Goal: Find specific page/section: Find specific page/section

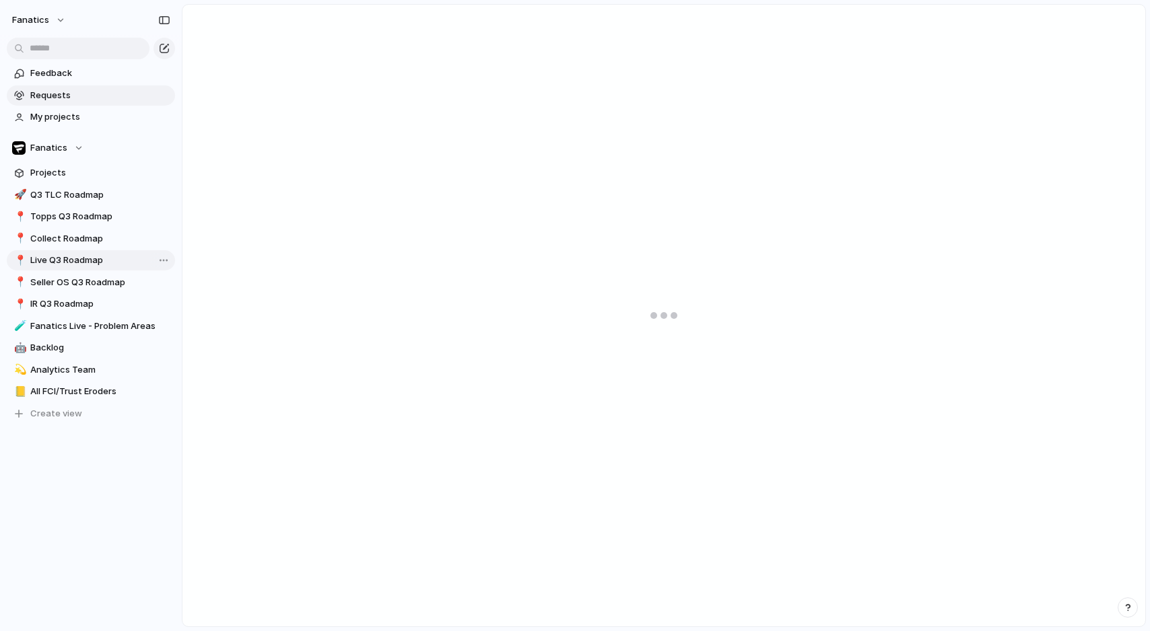
click at [82, 257] on span "Live Q3 Roadmap" at bounding box center [100, 260] width 140 height 13
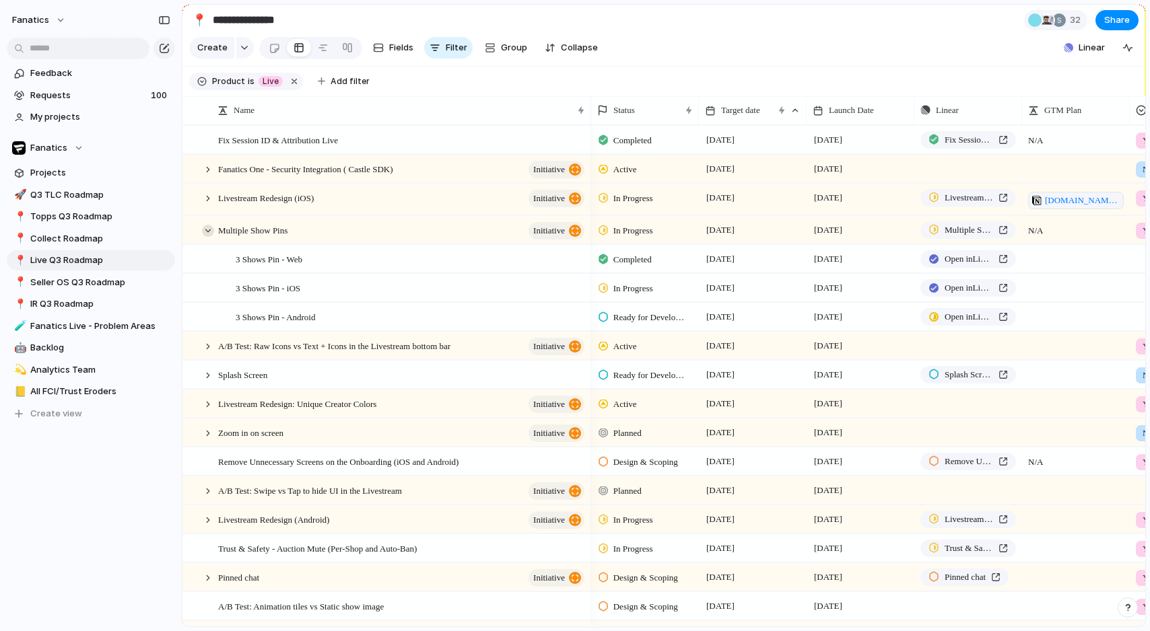
click at [207, 230] on div at bounding box center [208, 231] width 12 height 12
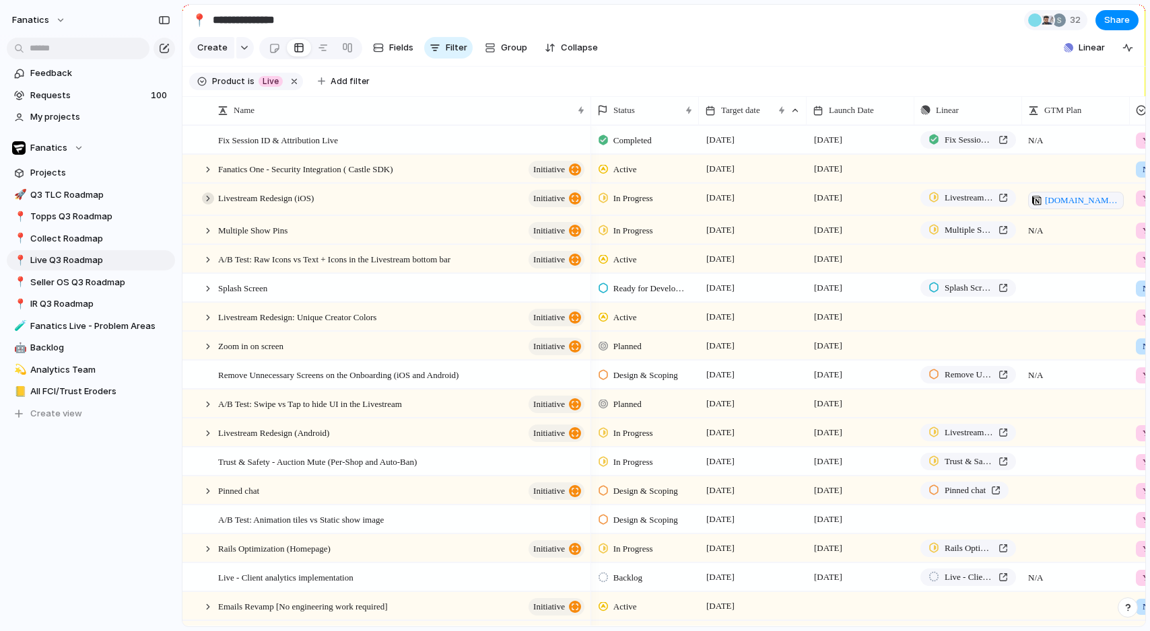
click at [209, 199] on div at bounding box center [208, 198] width 12 height 12
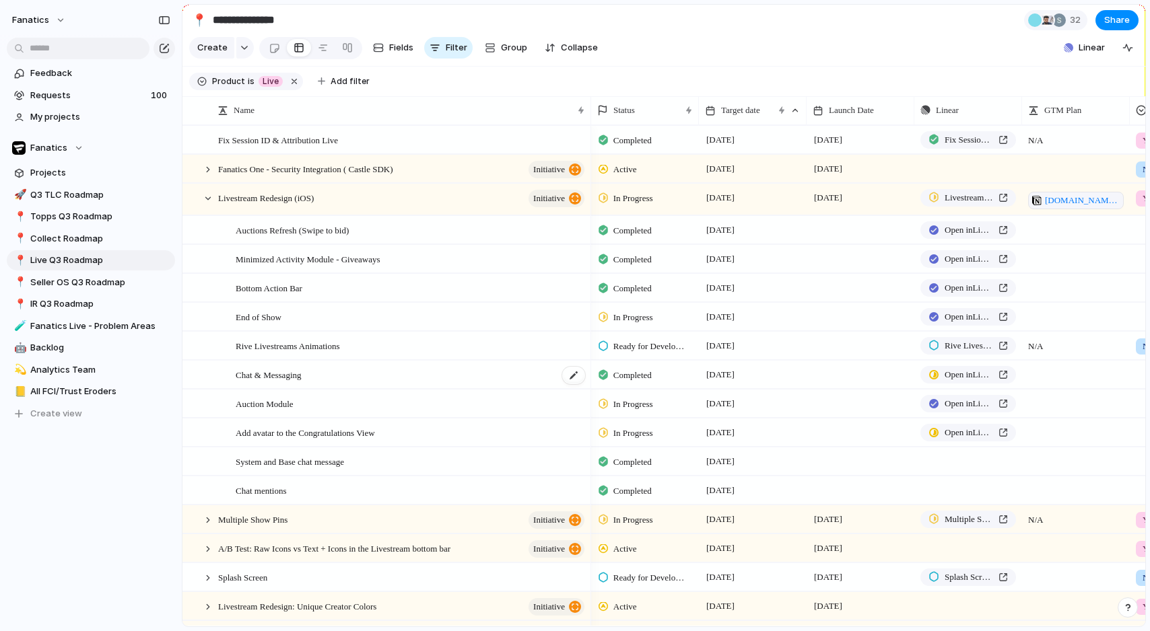
click at [284, 381] on span "Chat & Messaging" at bounding box center [269, 374] width 66 height 15
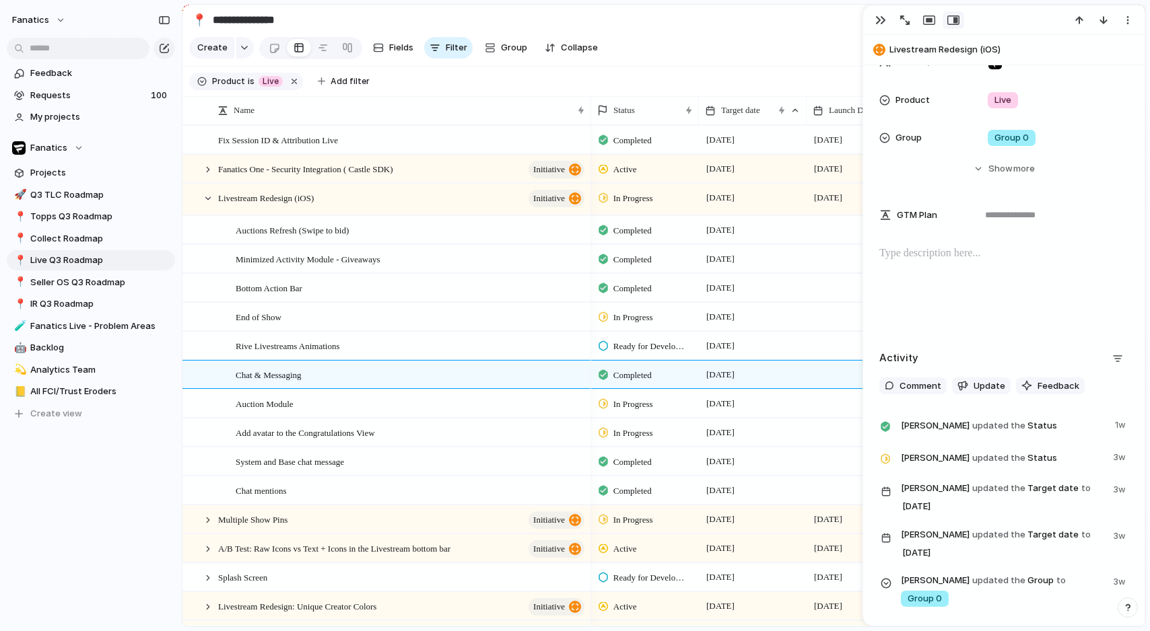
scroll to position [355, 0]
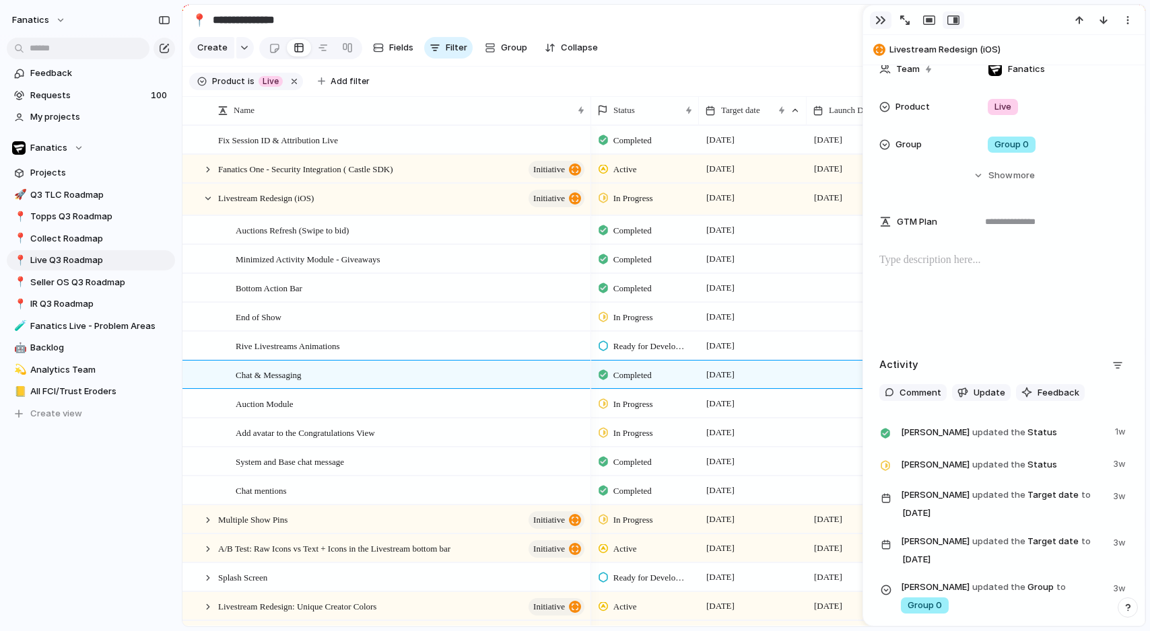
click at [877, 23] on div "button" at bounding box center [880, 20] width 11 height 11
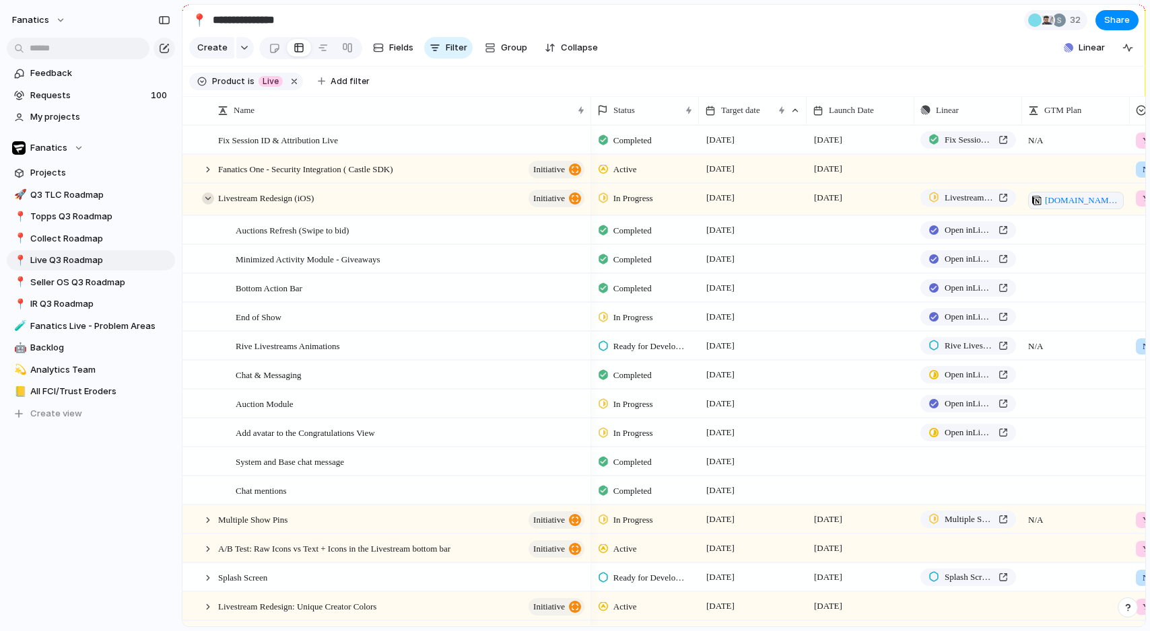
click at [208, 201] on div at bounding box center [208, 198] width 12 height 12
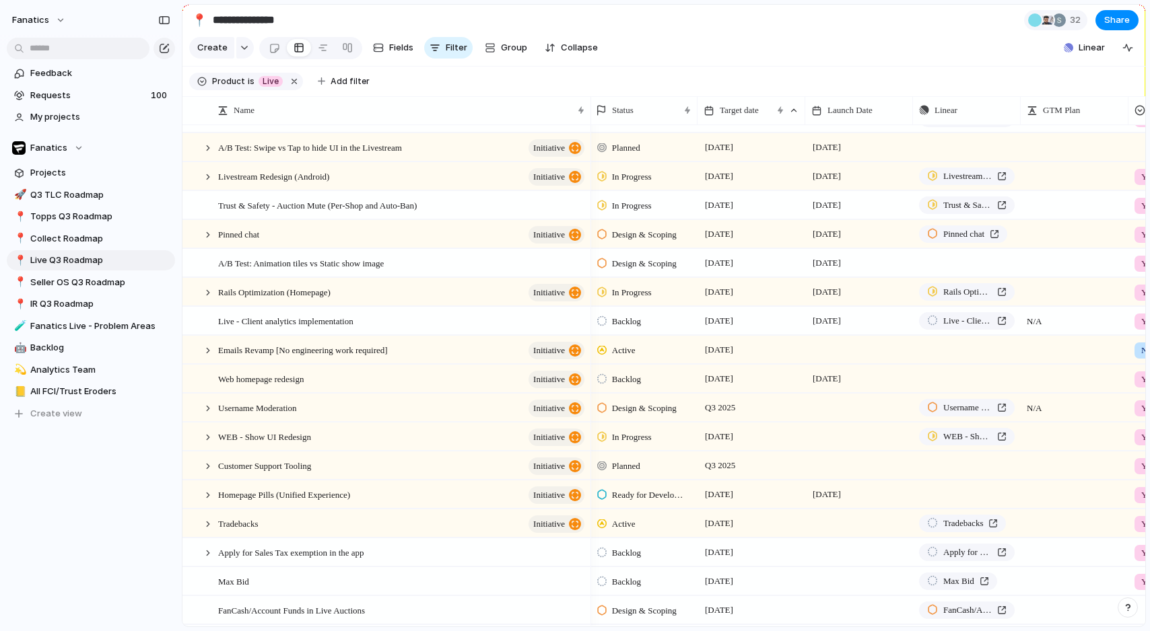
scroll to position [227, 0]
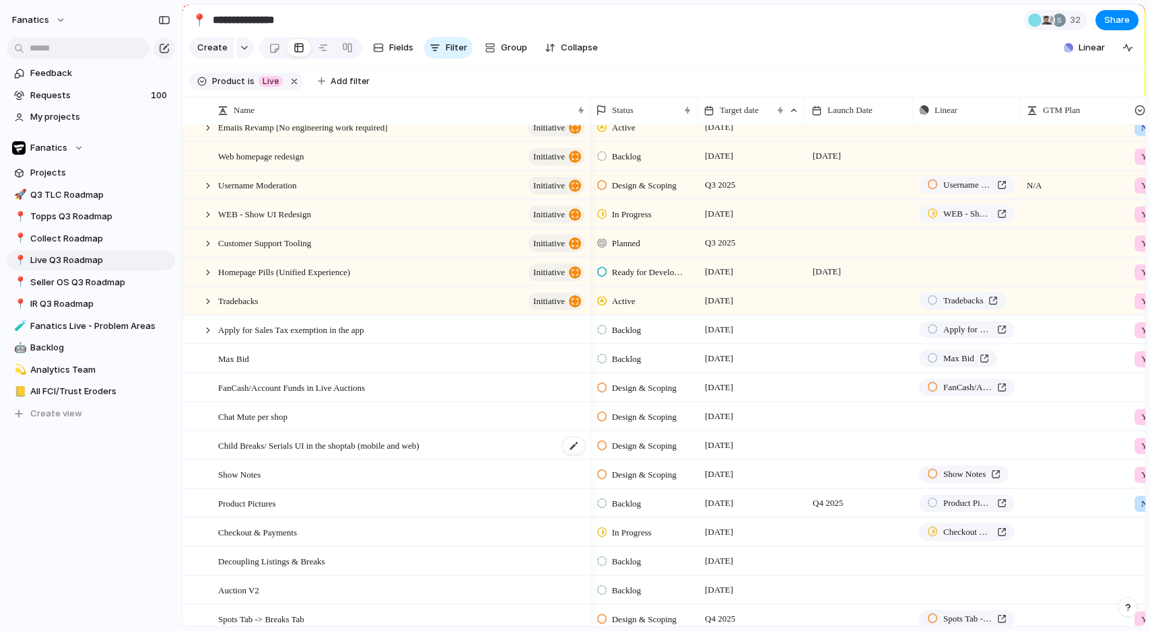
click at [308, 450] on span "Child Breaks/ Serials UI in the shoptab (mobile and web)" at bounding box center [318, 444] width 201 height 15
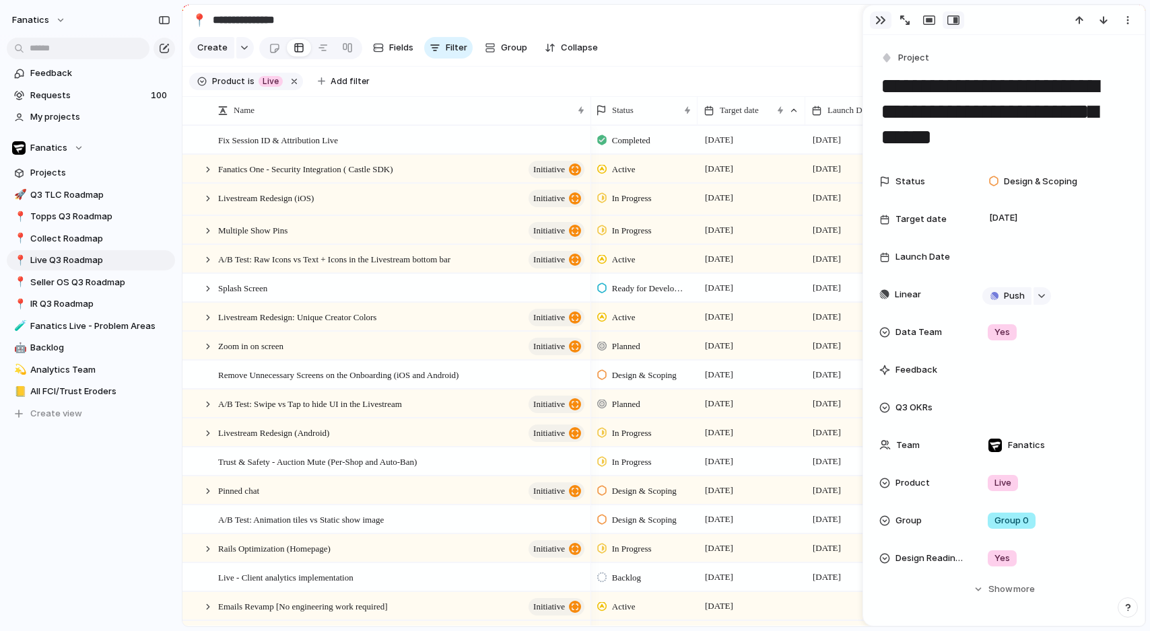
click at [880, 23] on div "button" at bounding box center [880, 20] width 11 height 11
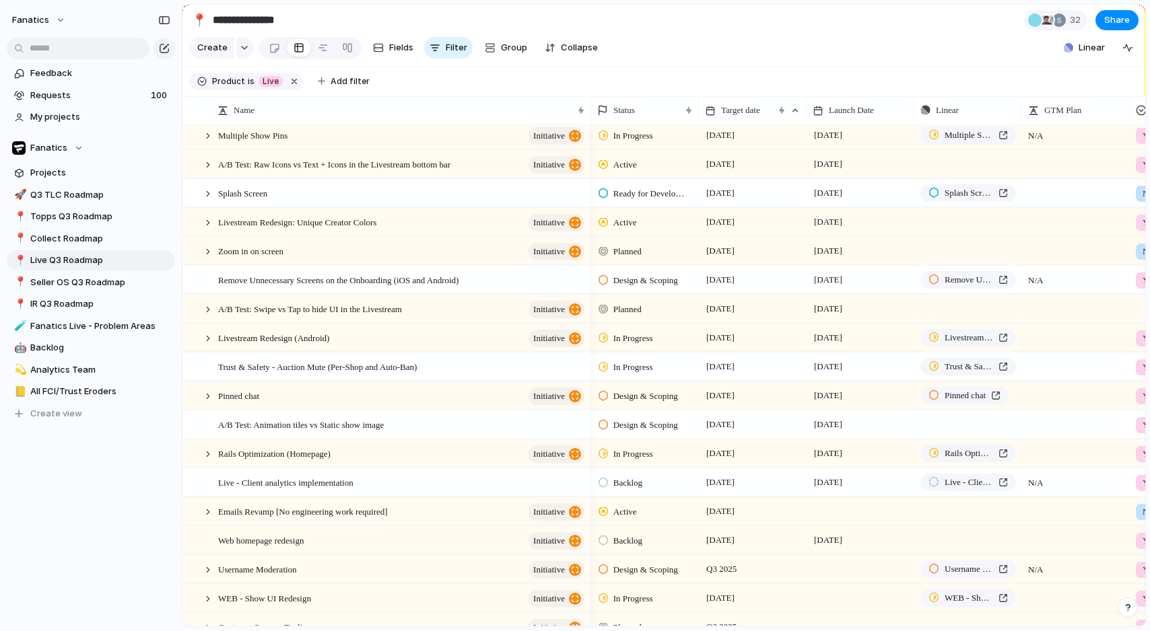
click at [81, 32] on div "fanatics" at bounding box center [91, 17] width 182 height 35
click at [77, 52] on input "text" at bounding box center [78, 49] width 143 height 22
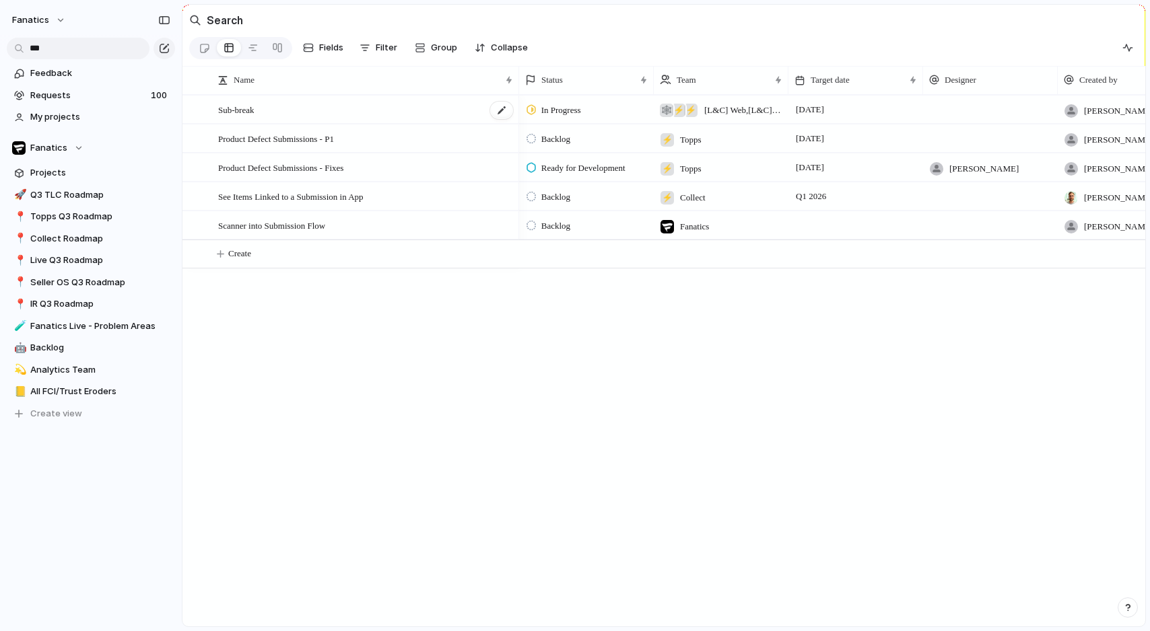
click at [236, 109] on span "Sub-break" at bounding box center [236, 109] width 36 height 15
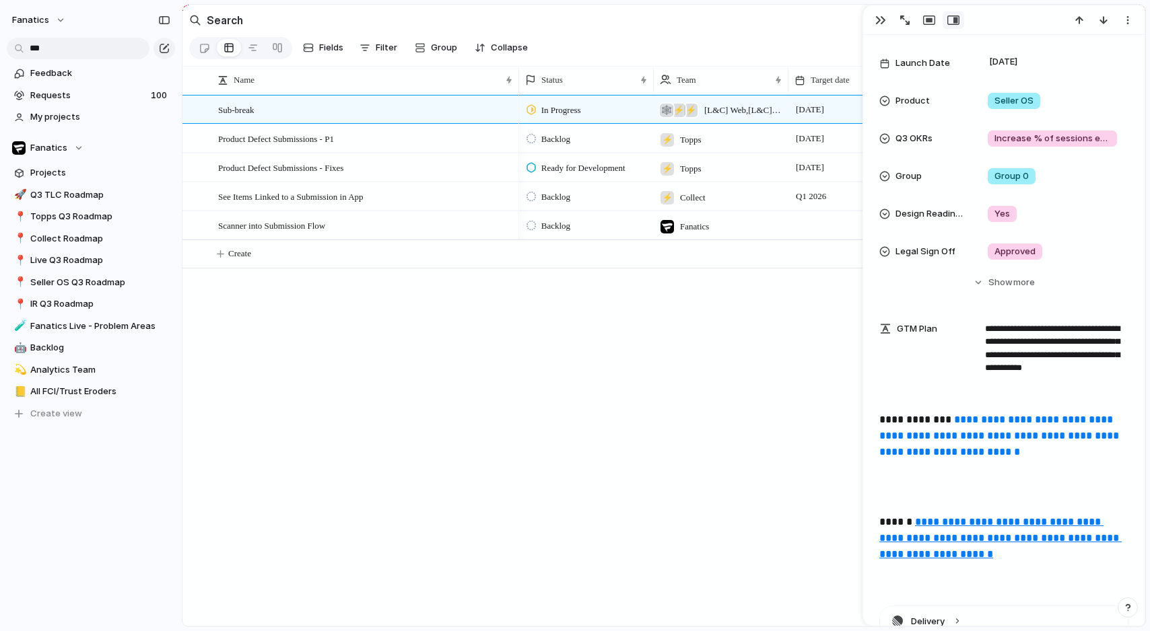
scroll to position [701, 0]
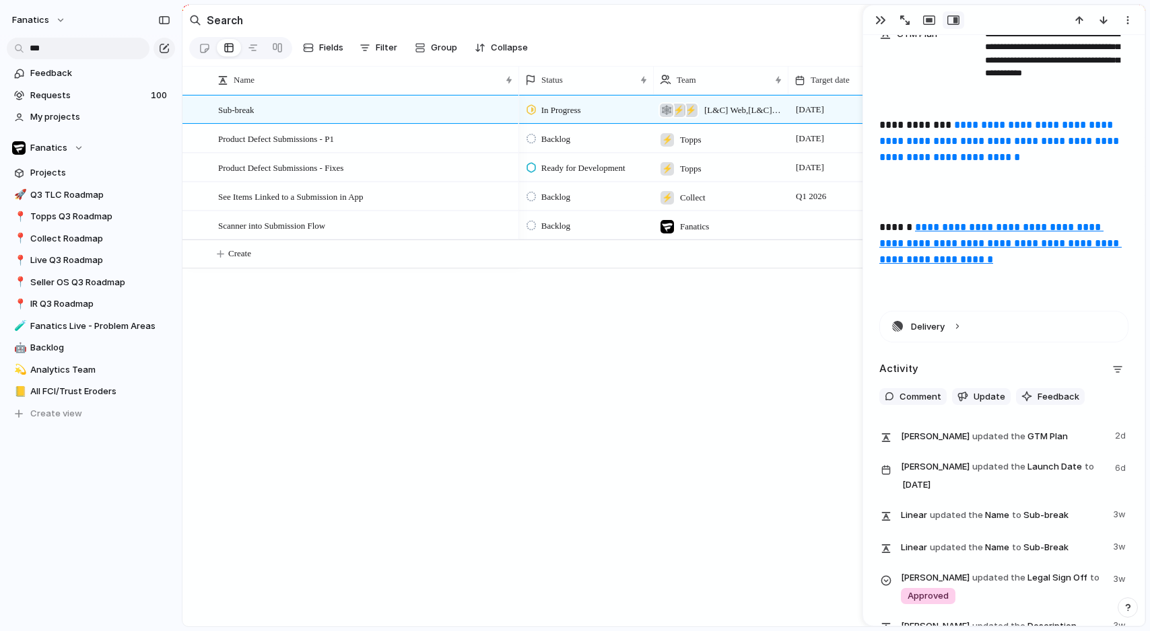
click at [947, 260] on u "**********" at bounding box center [1000, 243] width 242 height 42
click at [73, 47] on input "***" at bounding box center [78, 49] width 143 height 22
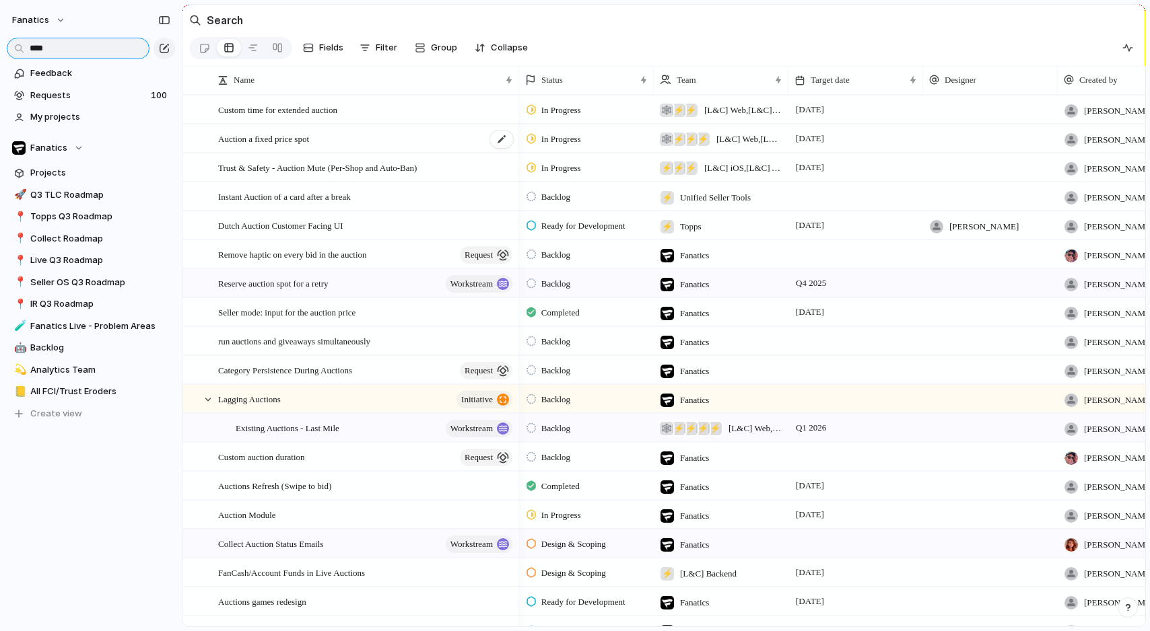
type input "****"
click at [309, 142] on span "Auction a fixed price spot" at bounding box center [263, 138] width 91 height 15
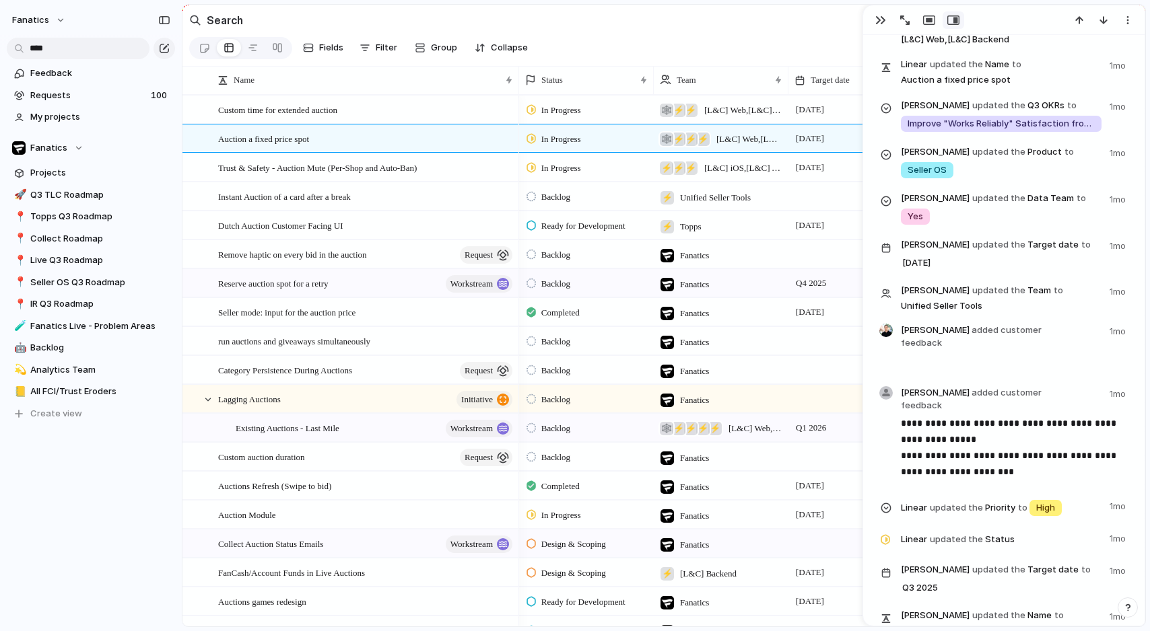
scroll to position [1455, 0]
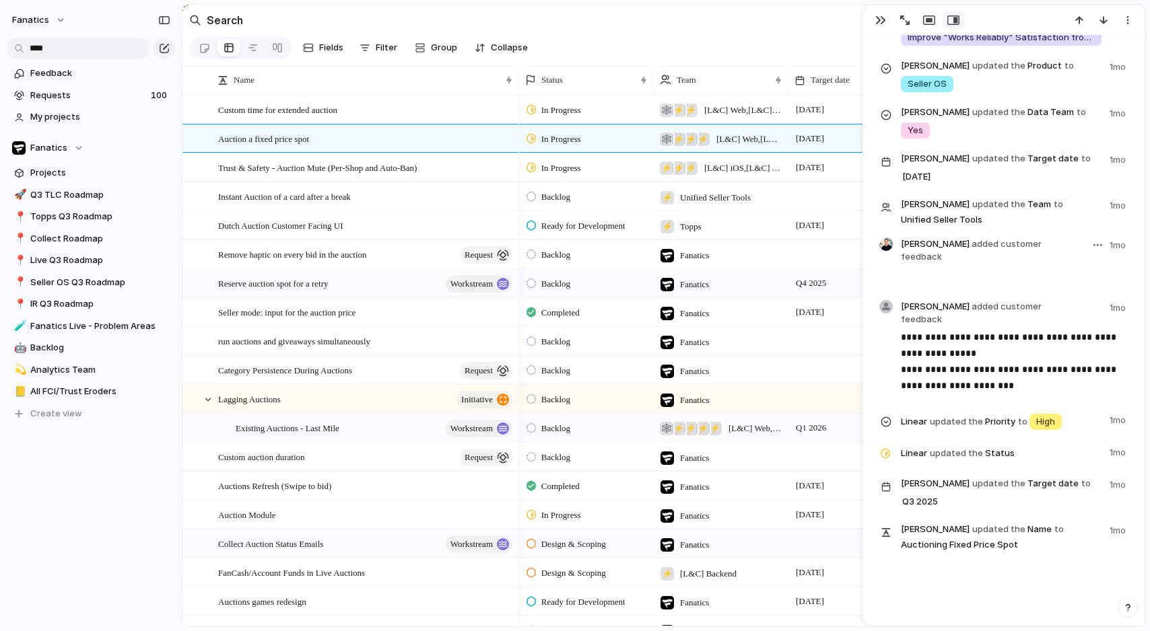
click at [961, 238] on header "[PERSON_NAME] added customer feedback 1mo" at bounding box center [1014, 251] width 227 height 26
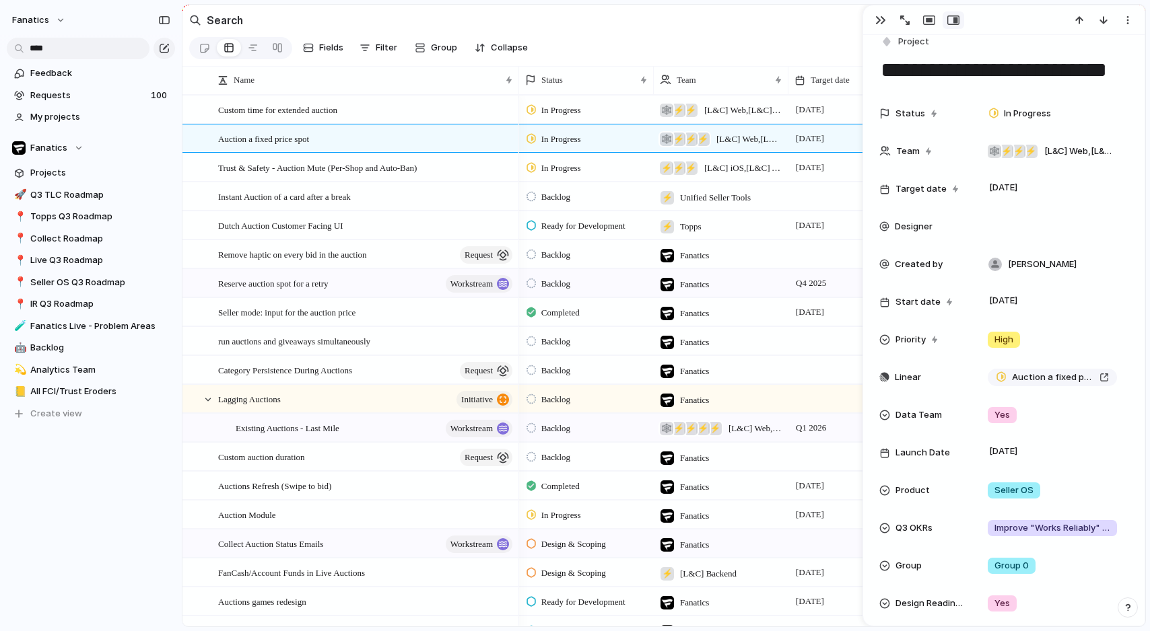
scroll to position [0, 0]
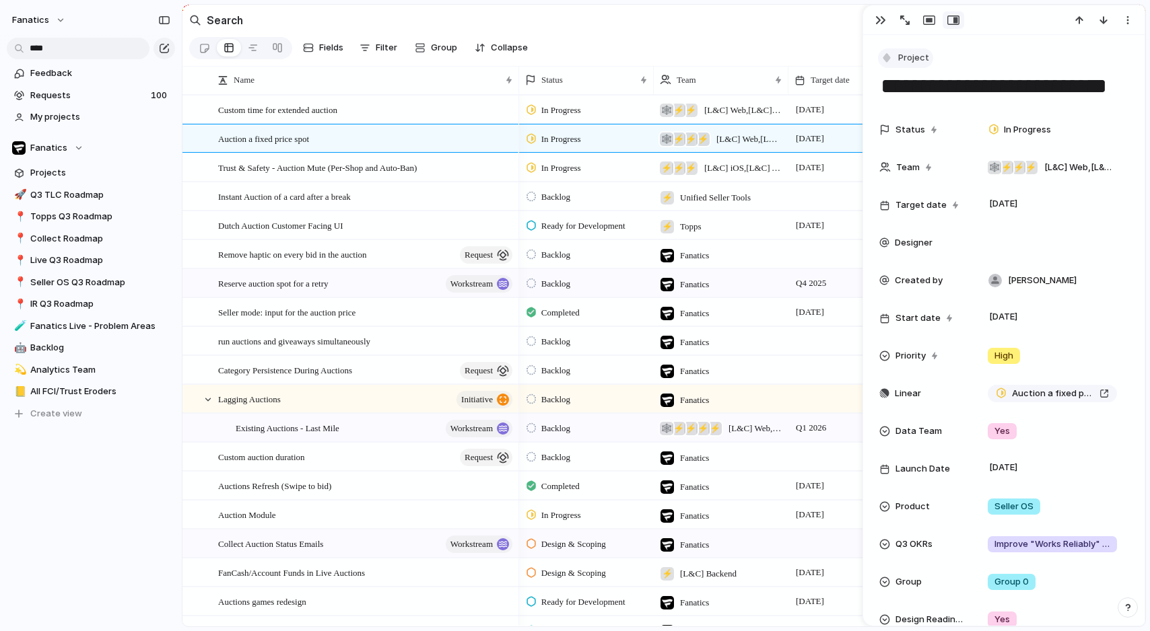
click at [916, 59] on span "Project" at bounding box center [913, 57] width 31 height 13
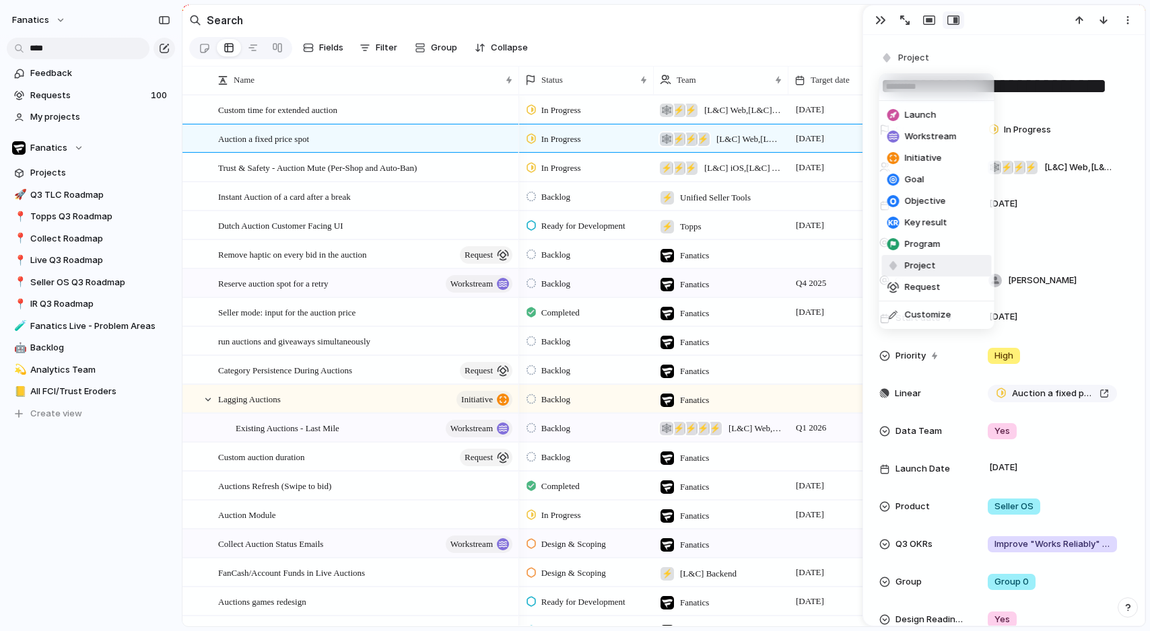
click at [916, 59] on div "Launch Workstream Initiative Goal Objective Key result Program Project Request …" at bounding box center [575, 315] width 1150 height 631
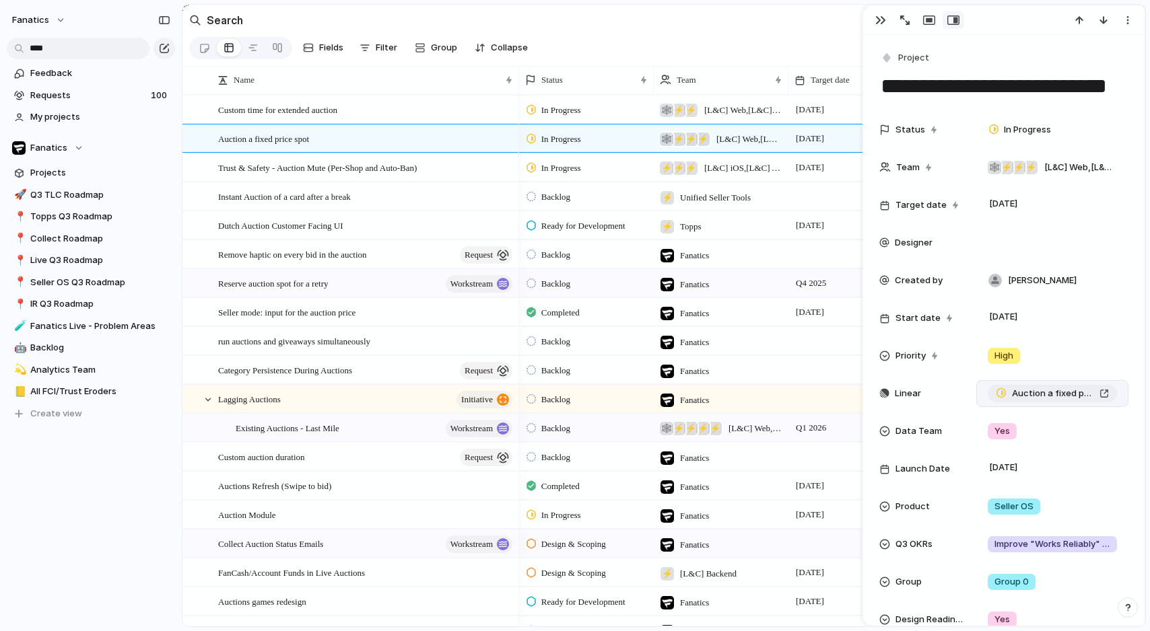
click at [1049, 395] on span "Auction a fixed price spot" at bounding box center [1053, 393] width 82 height 13
